Goal: Find specific page/section: Find specific page/section

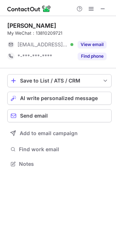
scroll to position [159, 116]
